Goal: Obtain resource: Download file/media

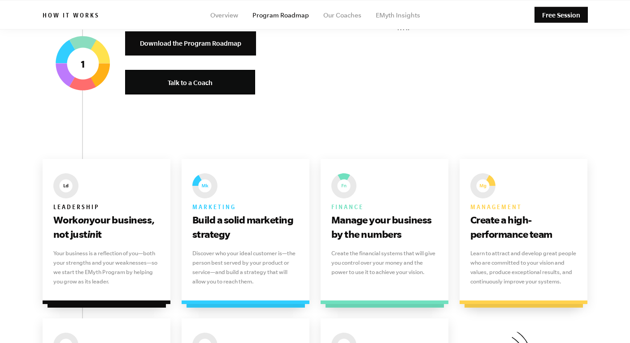
scroll to position [408, 0]
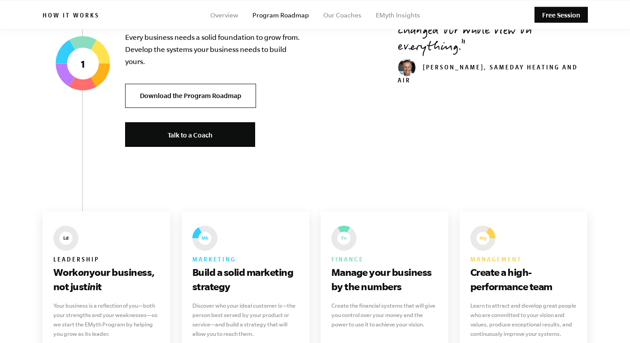
click at [165, 93] on link "Download the Program Roadmap" at bounding box center [190, 96] width 131 height 25
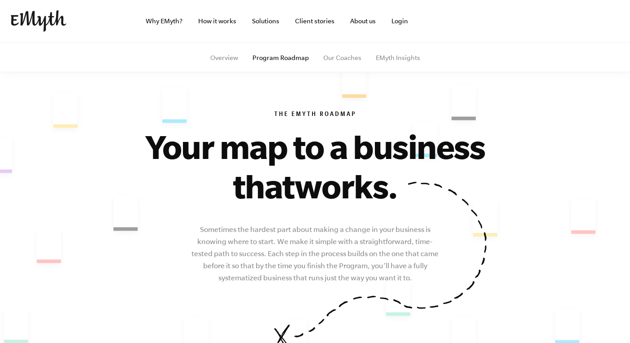
scroll to position [0, 0]
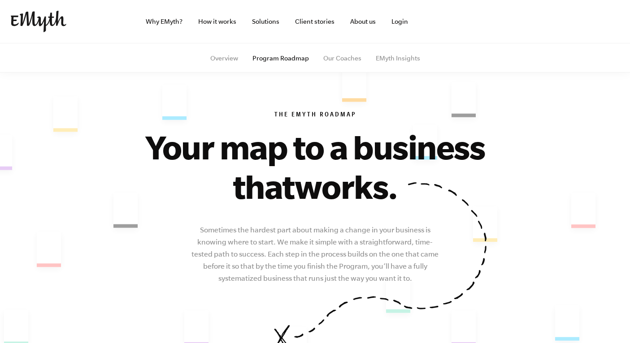
click at [229, 52] on ul "Overview Program Roadmap Our Coaches EMyth Insights" at bounding box center [315, 58] width 545 height 30
click at [229, 56] on link "Overview" at bounding box center [224, 58] width 28 height 7
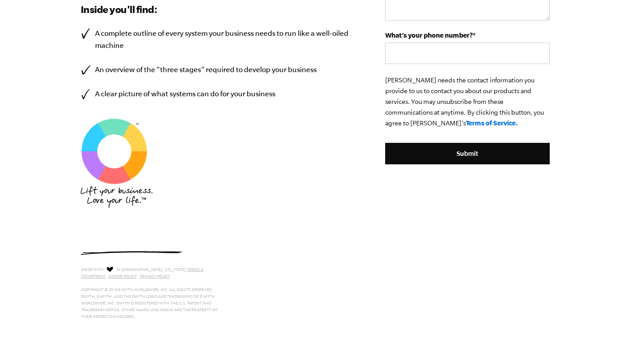
scroll to position [385, 0]
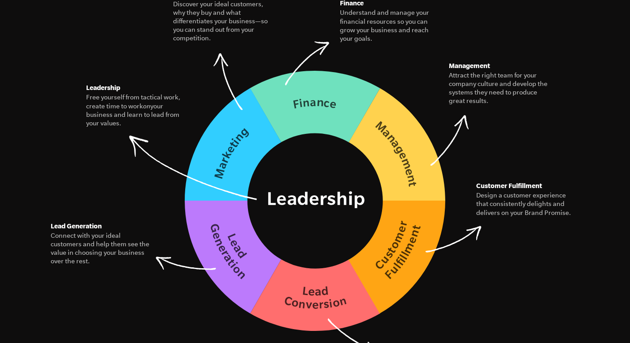
scroll to position [1318, 0]
